Goal: Task Accomplishment & Management: Complete application form

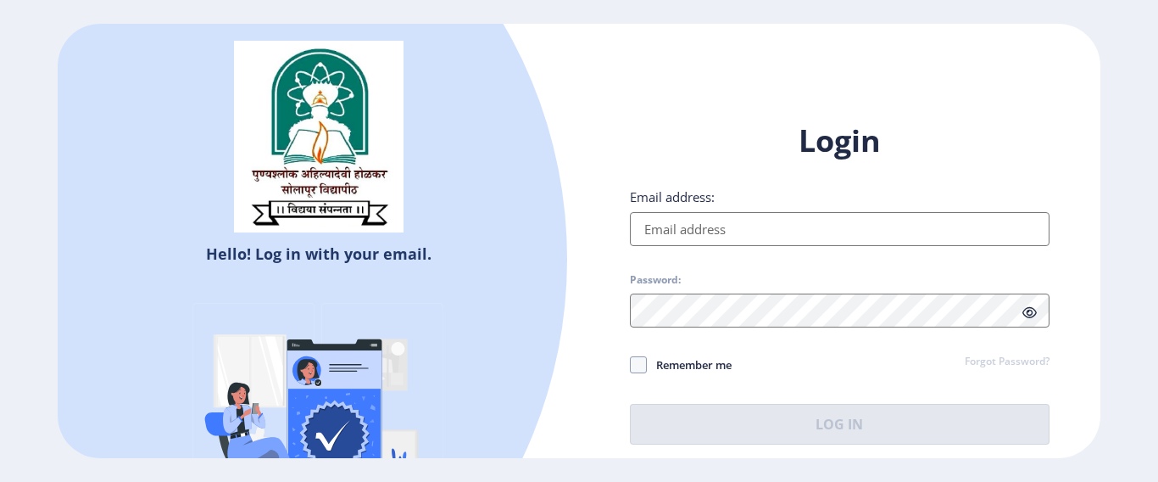
drag, startPoint x: 0, startPoint y: 0, endPoint x: 685, endPoint y: 220, distance: 719.3
click at [685, 220] on input "Email address:" at bounding box center [840, 229] width 420 height 34
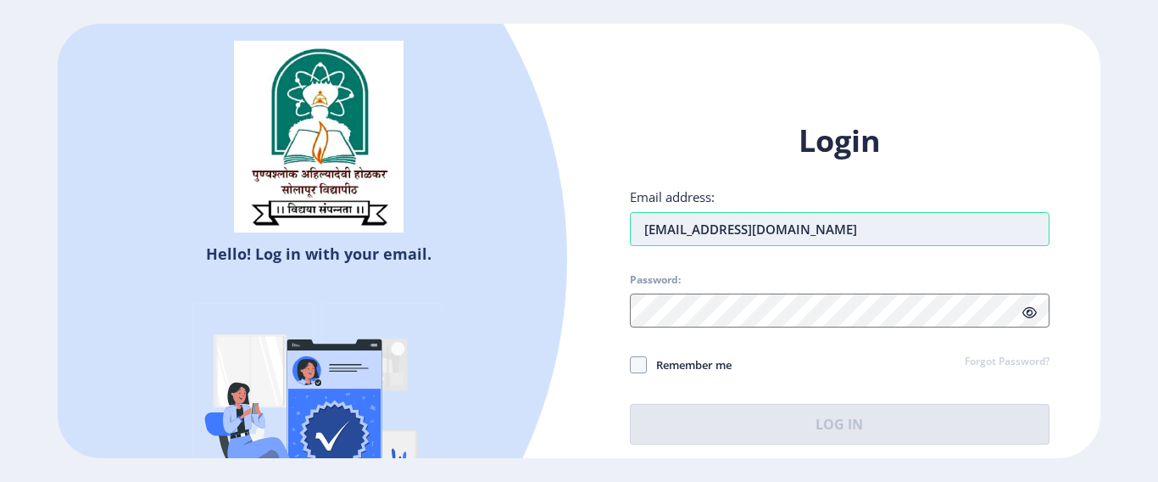
type input "[EMAIL_ADDRESS][DOMAIN_NAME]"
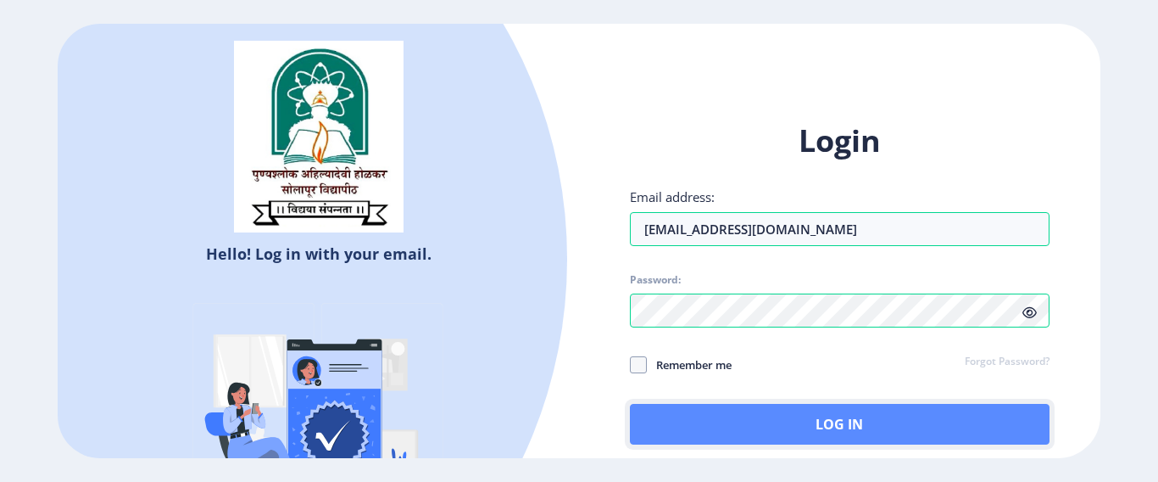
click at [844, 415] on button "Log In" at bounding box center [840, 424] width 420 height 41
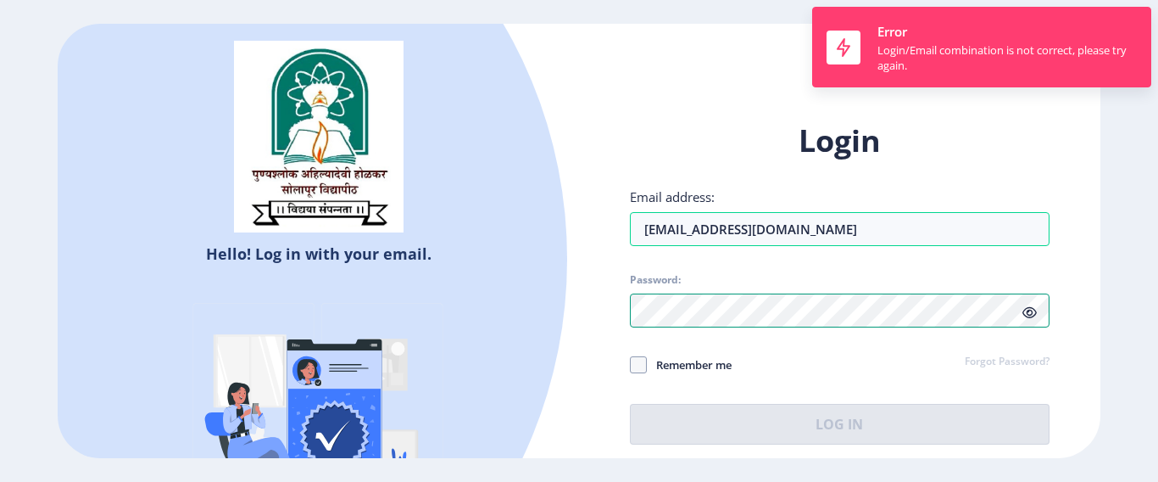
click at [612, 307] on div "Login Email address: manen20180@gmail.com Password: Remember me Forgot Password…" at bounding box center [839, 296] width 521 height 402
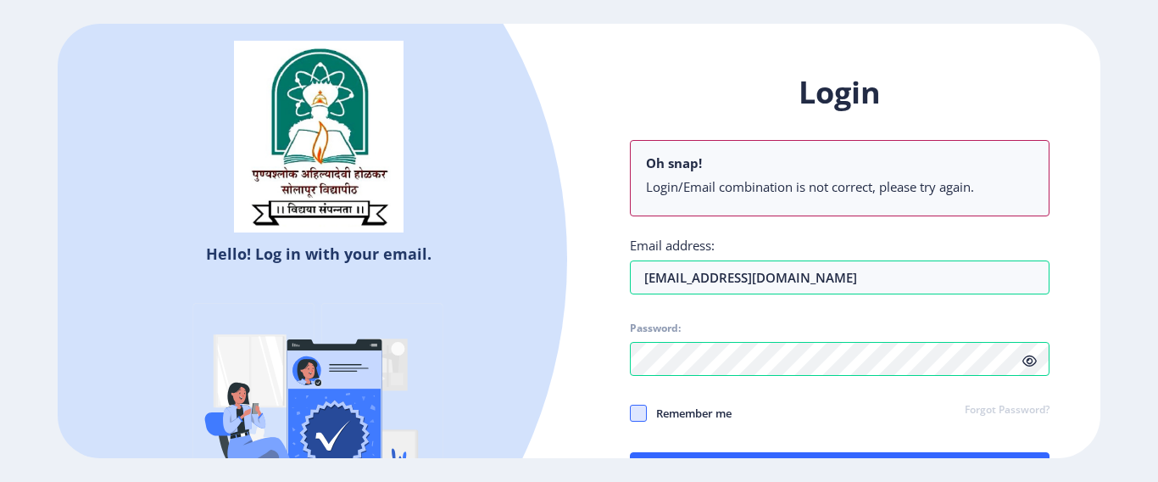
click at [632, 410] on span at bounding box center [638, 412] width 17 height 17
click at [631, 412] on input "Remember me" at bounding box center [630, 412] width 1 height 1
checkbox input "true"
click at [906, 410] on div "Remember me Forgot Password?" at bounding box center [840, 414] width 420 height 22
click at [854, 450] on div "Login Oh snap! Login/Email combination is not correct, please try again. Email …" at bounding box center [840, 282] width 420 height 420
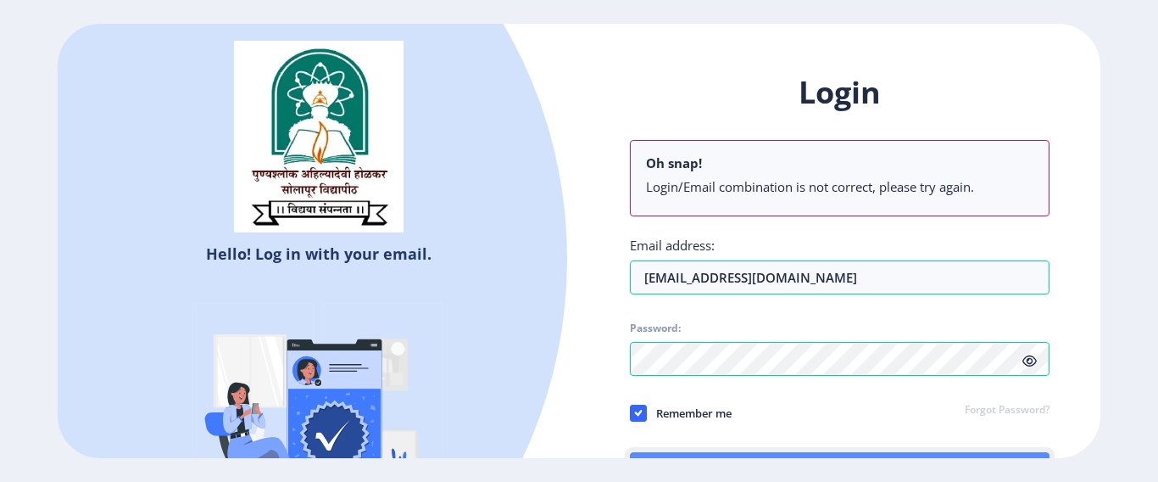
click at [855, 454] on button "Log In" at bounding box center [840, 472] width 420 height 41
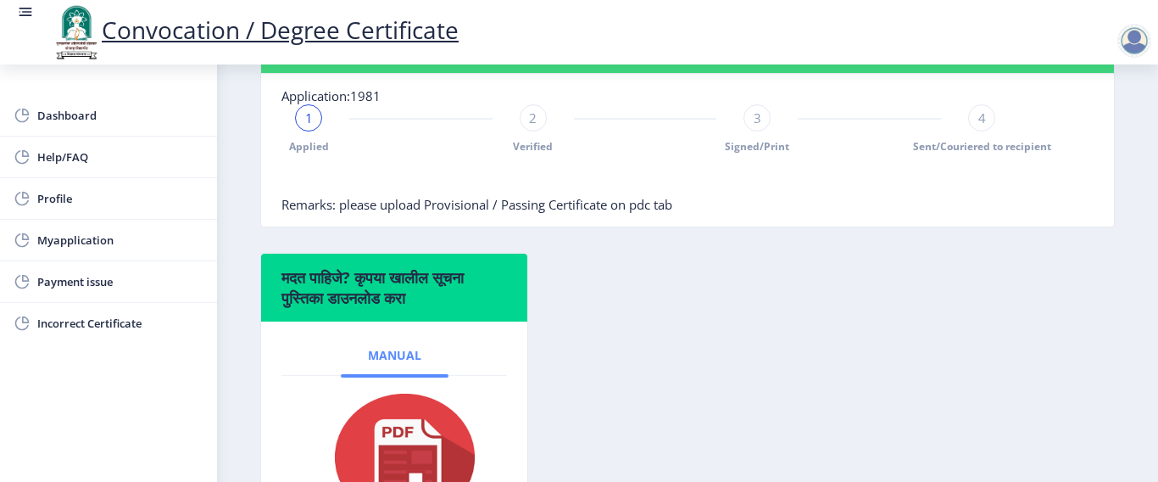
scroll to position [341, 0]
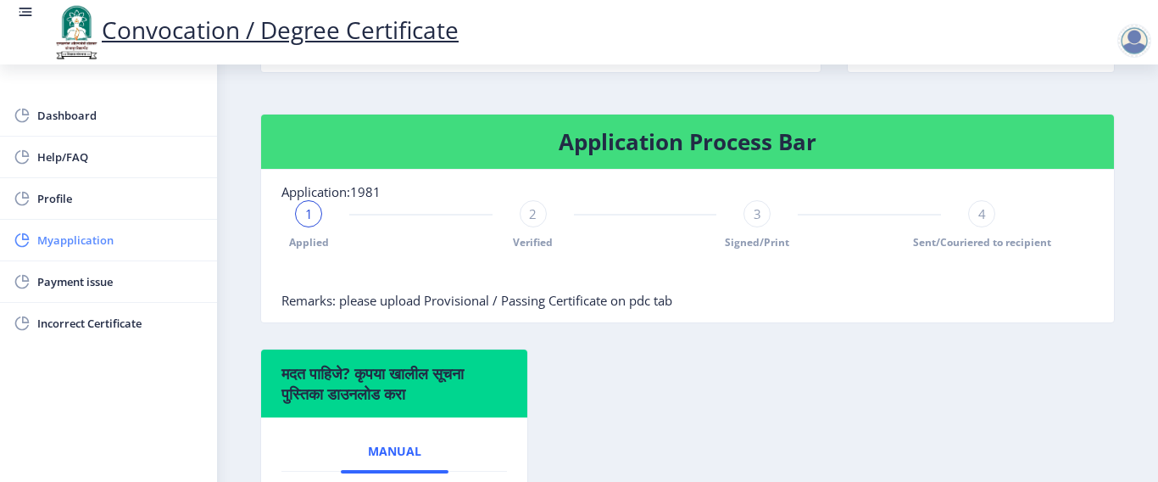
click at [88, 228] on link "Myapplication" at bounding box center [108, 240] width 217 height 41
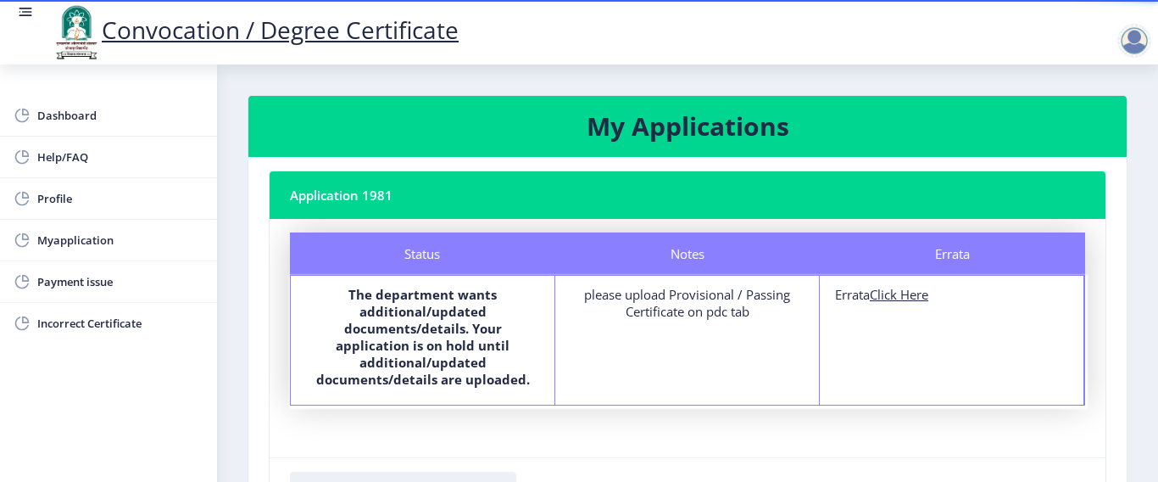
click at [478, 326] on b "The department wants additional/updated documents/details. Your application is …" at bounding box center [423, 337] width 214 height 102
click at [888, 295] on u "Click Here" at bounding box center [899, 294] width 58 height 17
select select
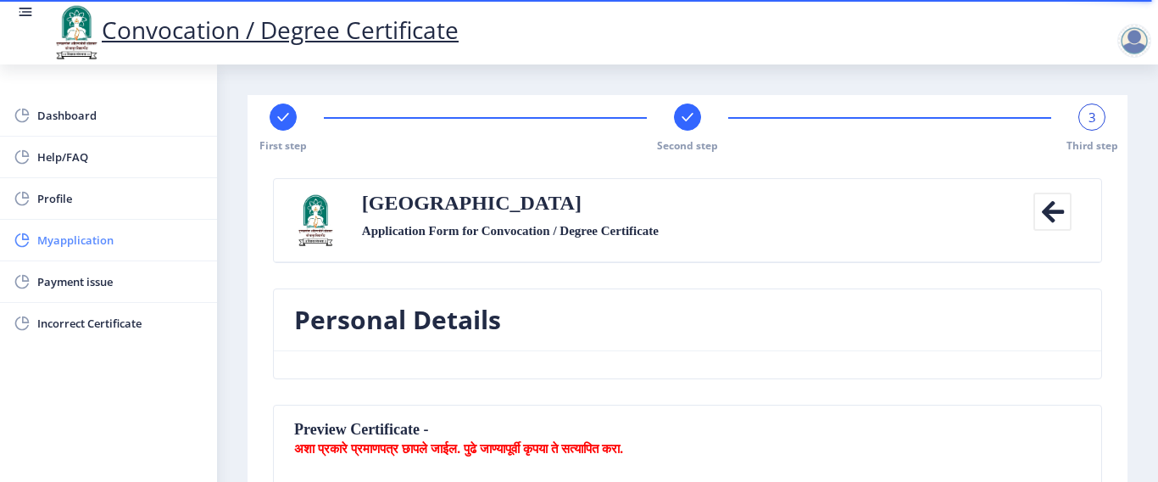
click at [113, 242] on span "Myapplication" at bounding box center [120, 240] width 166 height 20
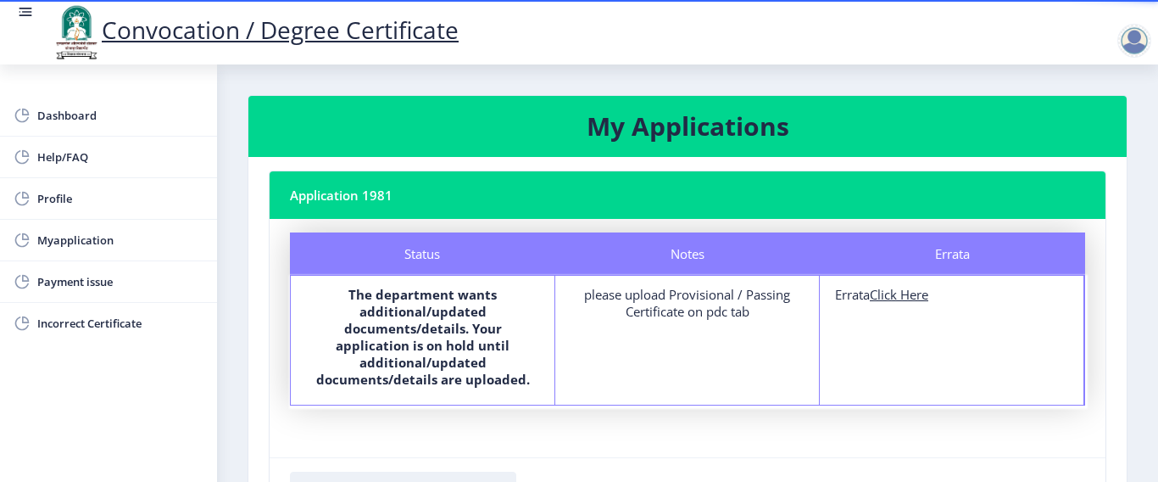
click at [1133, 36] on div at bounding box center [1134, 41] width 34 height 34
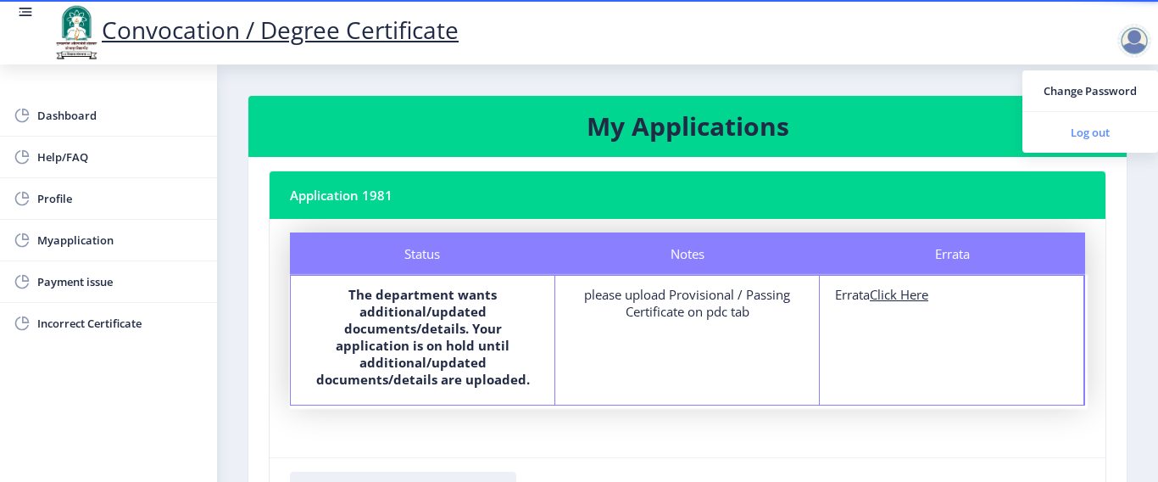
click at [1068, 121] on link "Log out" at bounding box center [1090, 132] width 136 height 41
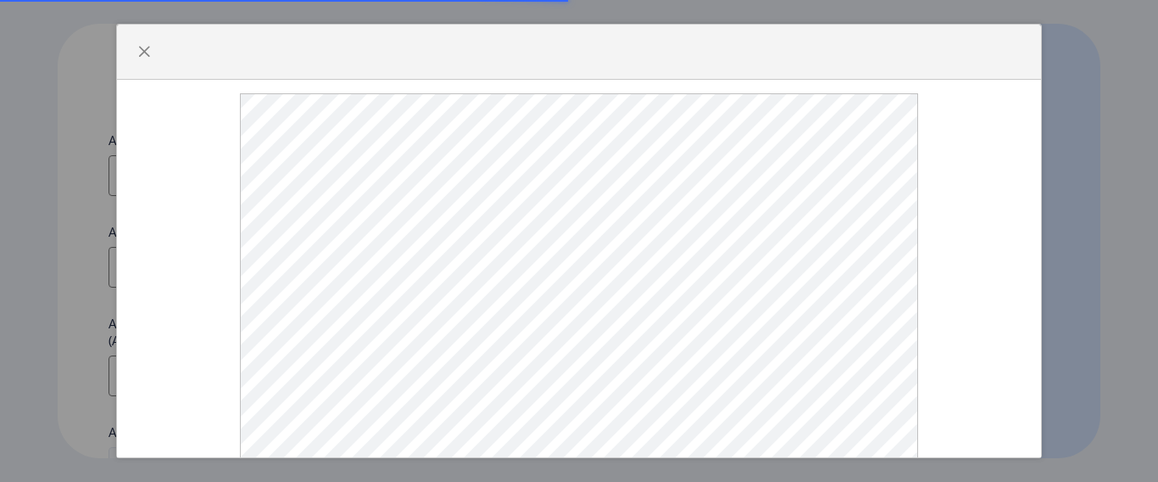
select select
click at [144, 58] on span "button" at bounding box center [144, 52] width 14 height 14
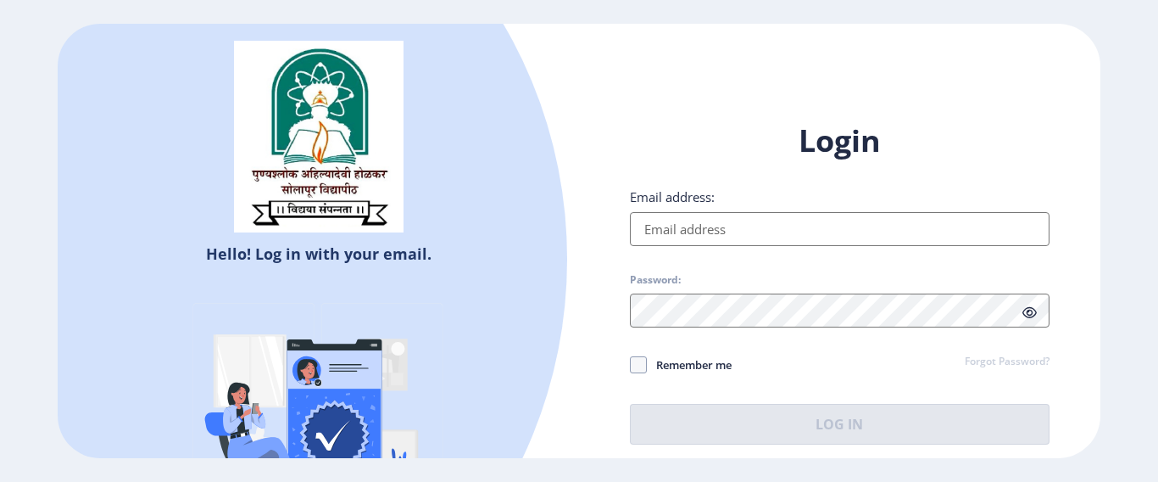
click at [685, 234] on input "Email address:" at bounding box center [840, 229] width 420 height 34
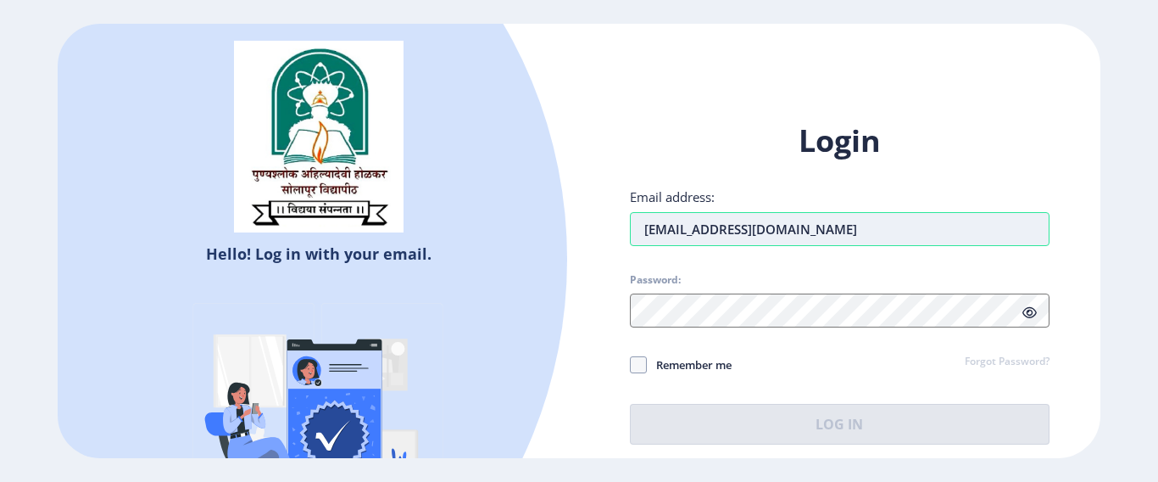
type input "[EMAIL_ADDRESS][DOMAIN_NAME]"
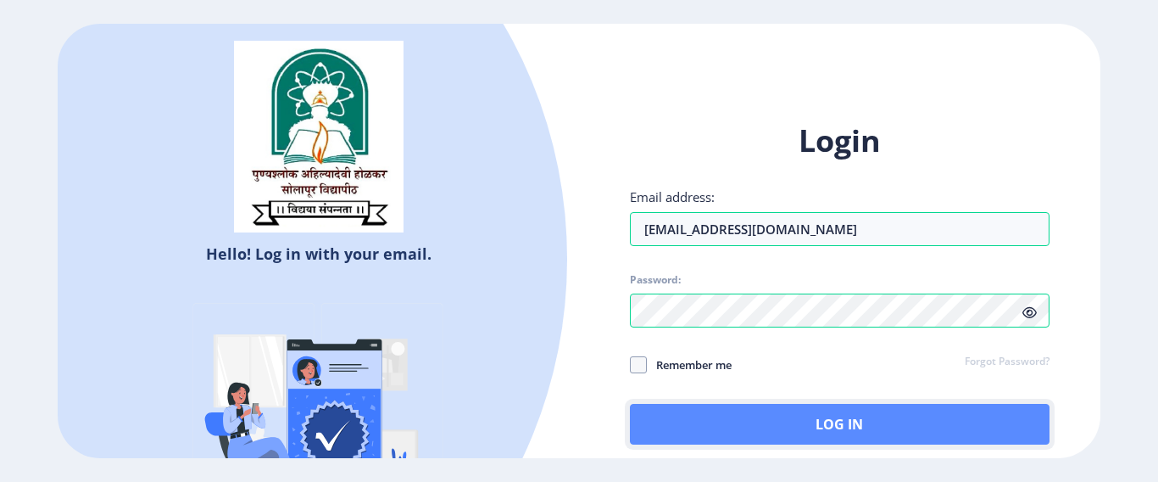
click at [828, 420] on button "Log In" at bounding box center [840, 424] width 420 height 41
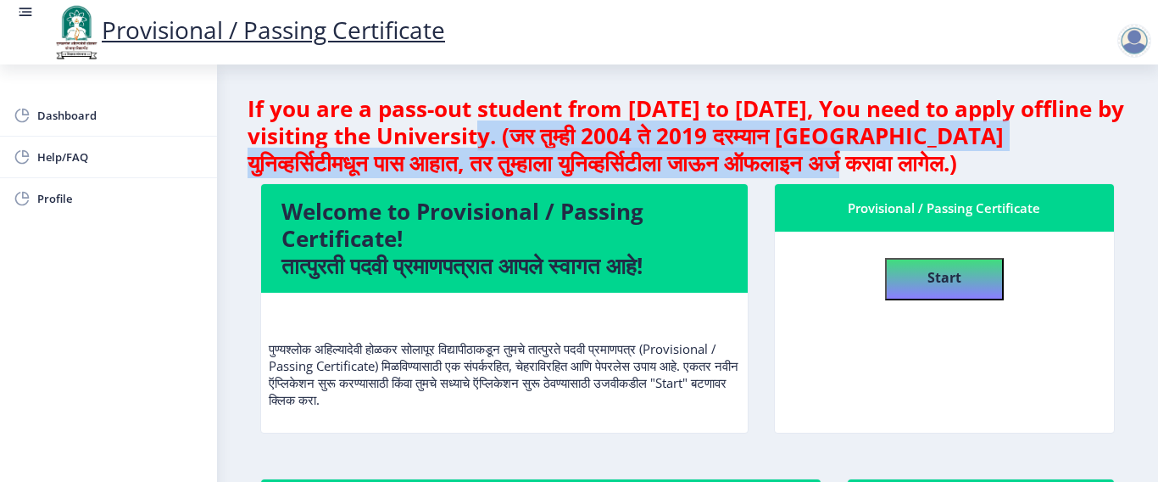
drag, startPoint x: 514, startPoint y: 133, endPoint x: 908, endPoint y: 159, distance: 395.1
click at [915, 160] on h4 "If you are a pass-out student from 2004 to 2019, You need to apply offline by v…" at bounding box center [688, 135] width 880 height 81
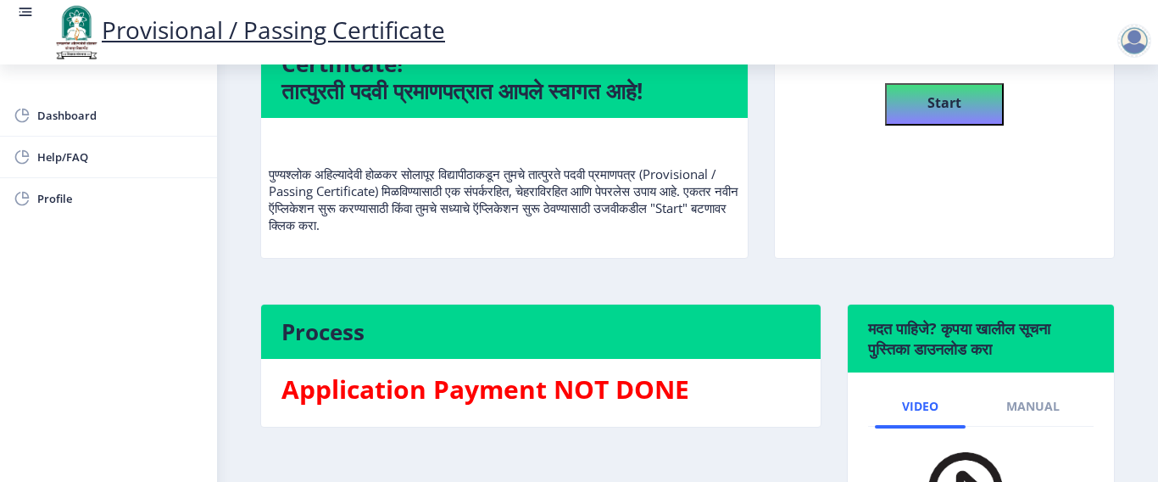
scroll to position [7, 0]
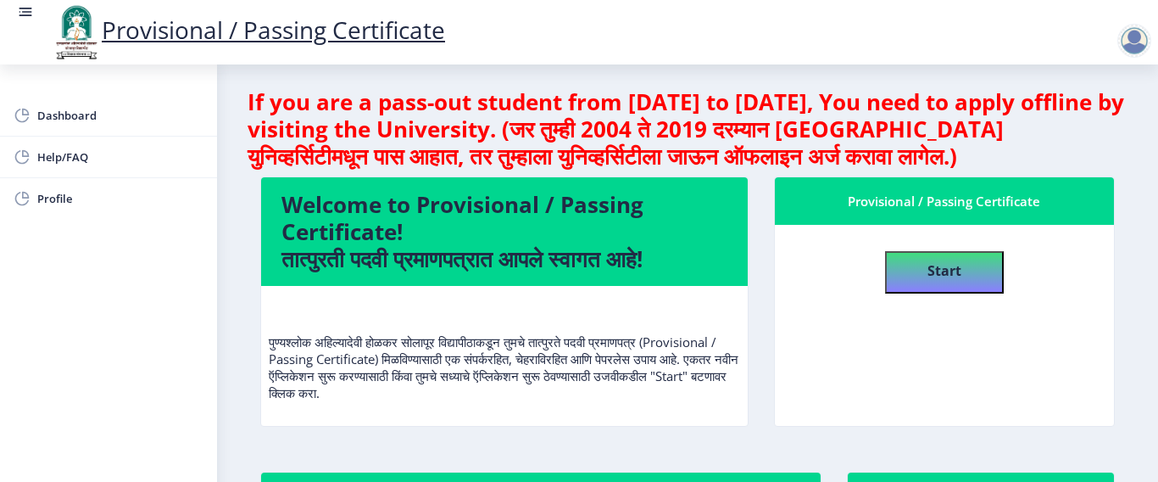
click at [867, 326] on nb-card-body "Start" at bounding box center [945, 325] width 340 height 201
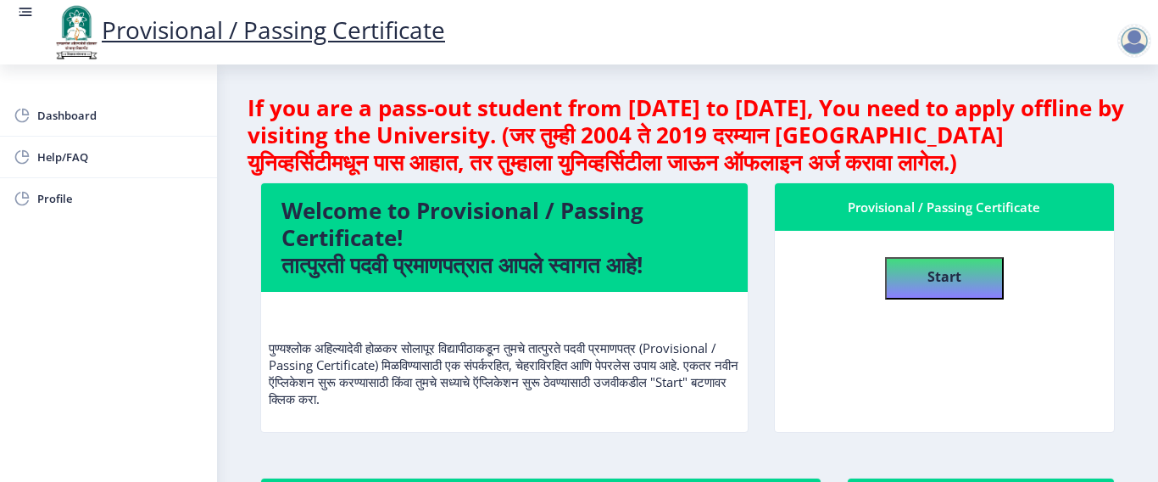
scroll to position [0, 0]
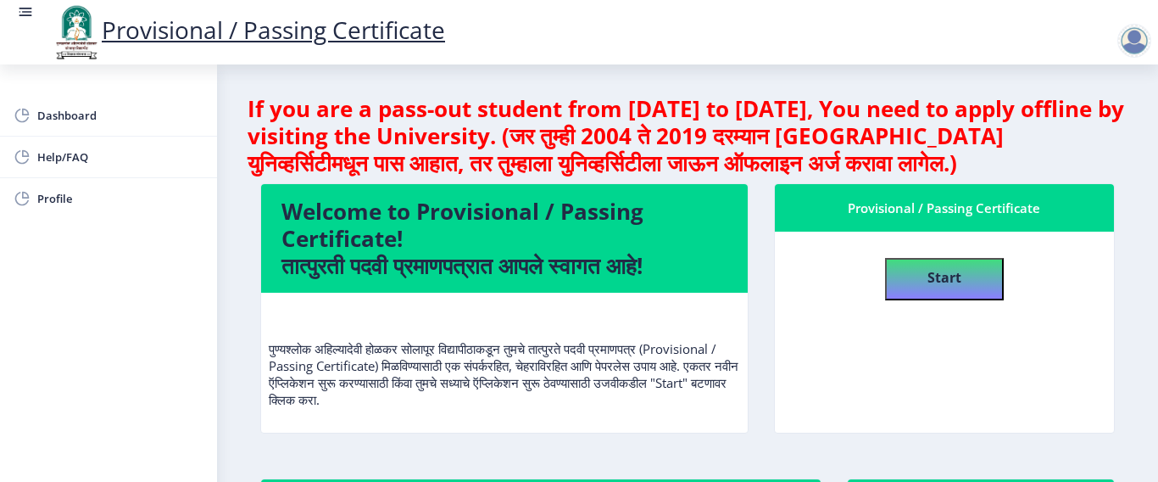
click at [1136, 39] on div at bounding box center [1134, 41] width 34 height 34
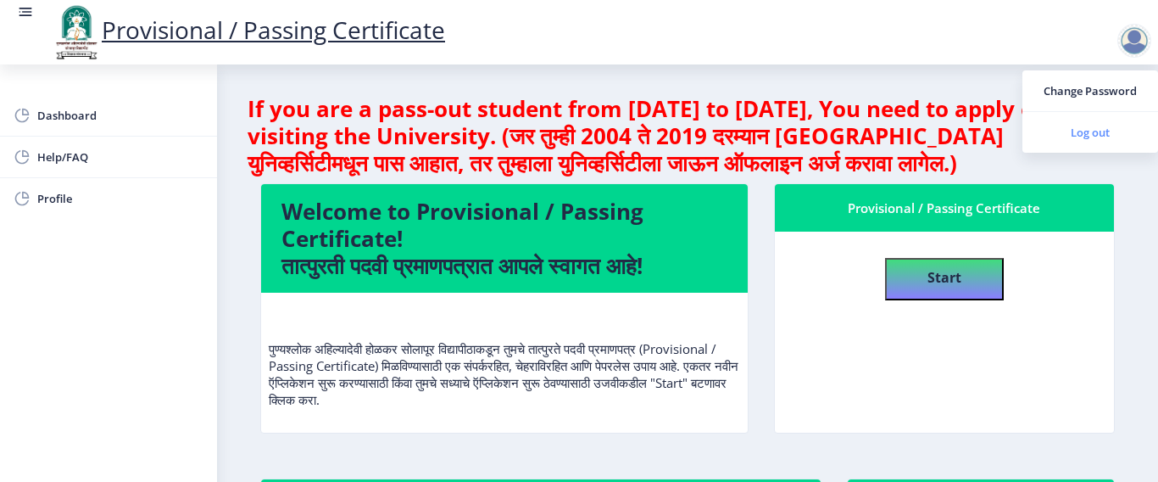
click at [1088, 128] on span "Log out" at bounding box center [1090, 132] width 109 height 20
